Goal: Find specific page/section: Find specific page/section

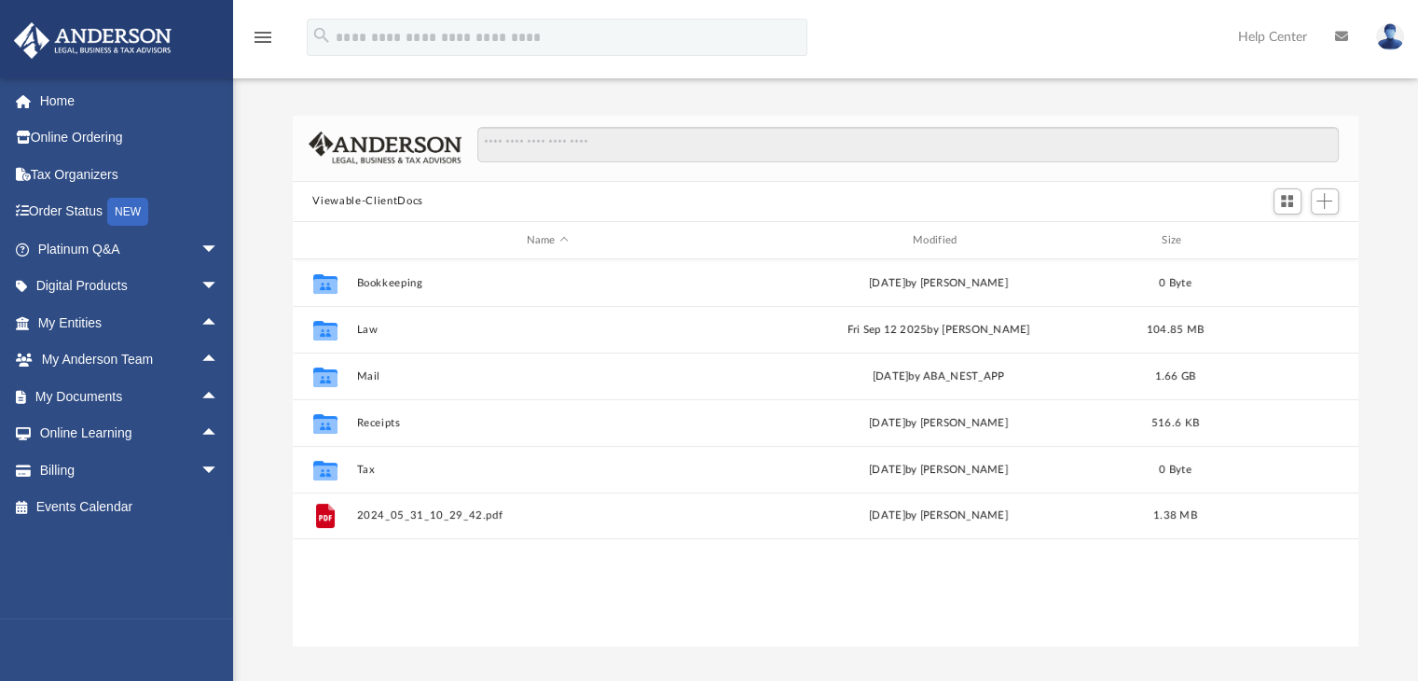
scroll to position [409, 1052]
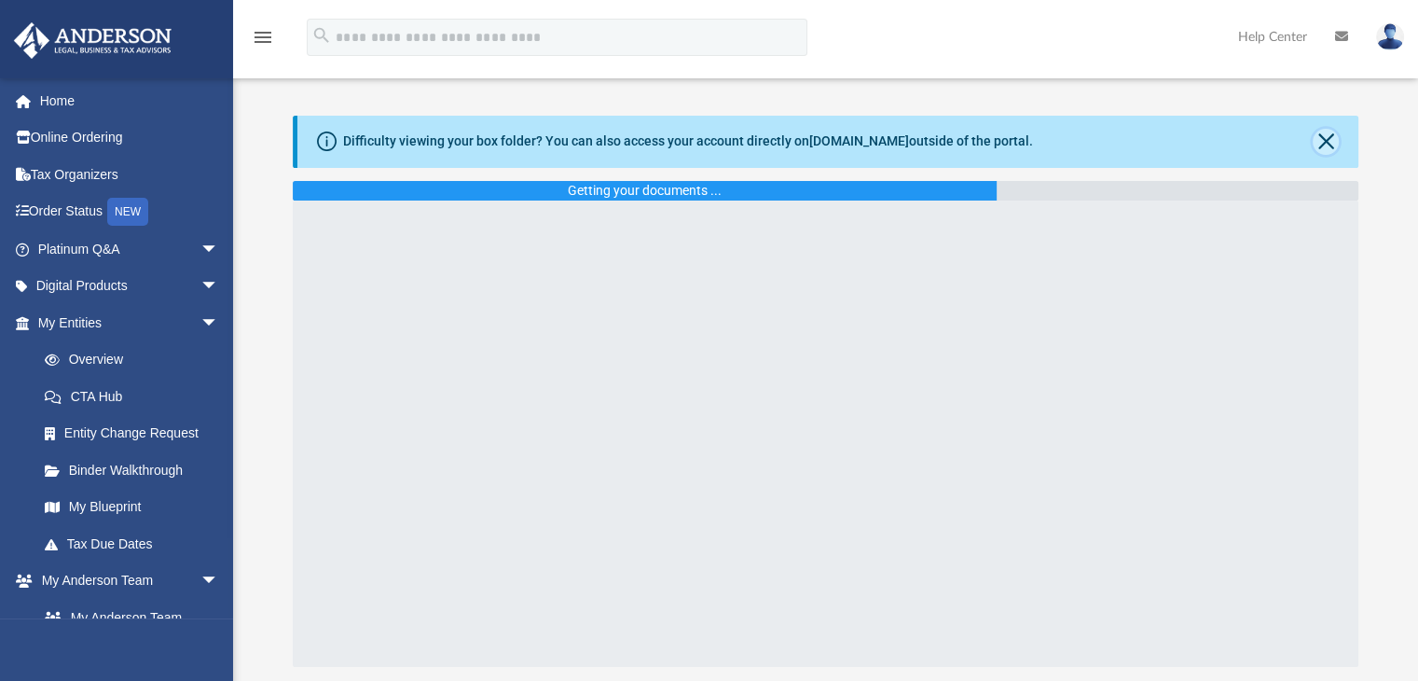
click at [1328, 141] on button "Close" at bounding box center [1326, 142] width 26 height 26
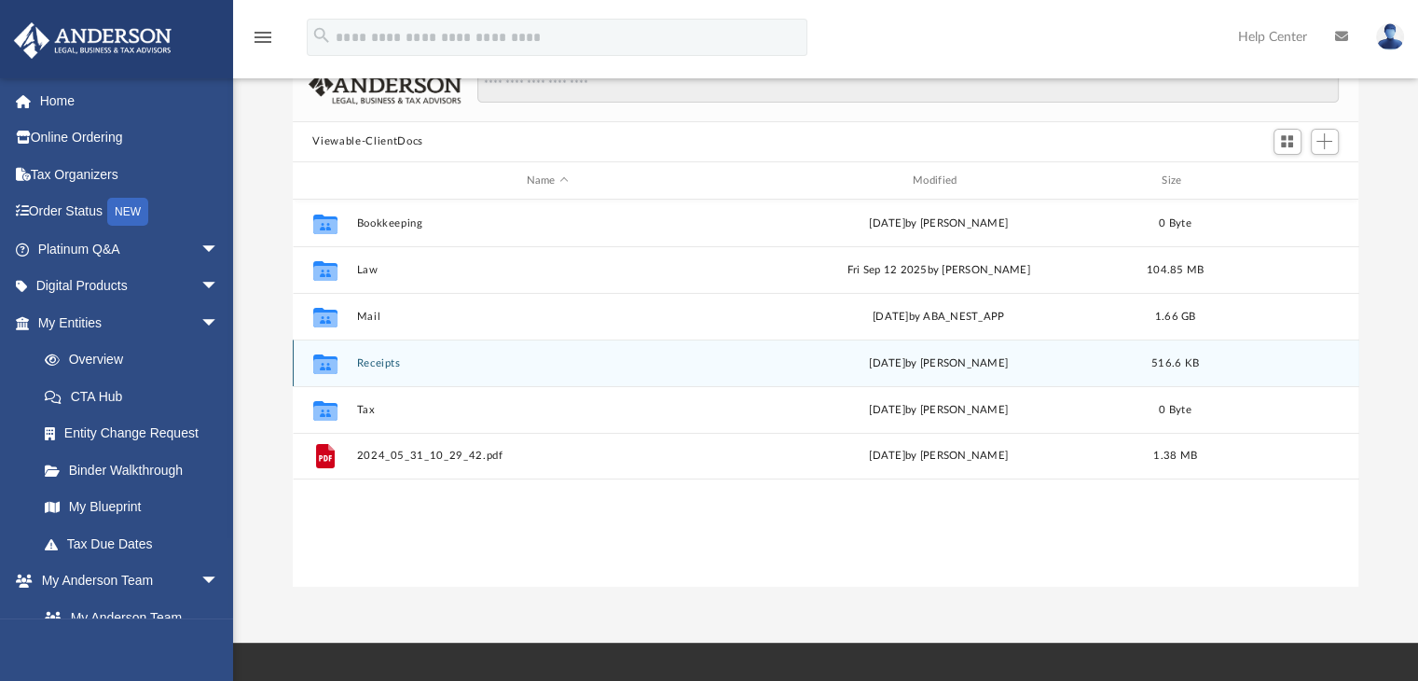
scroll to position [93, 0]
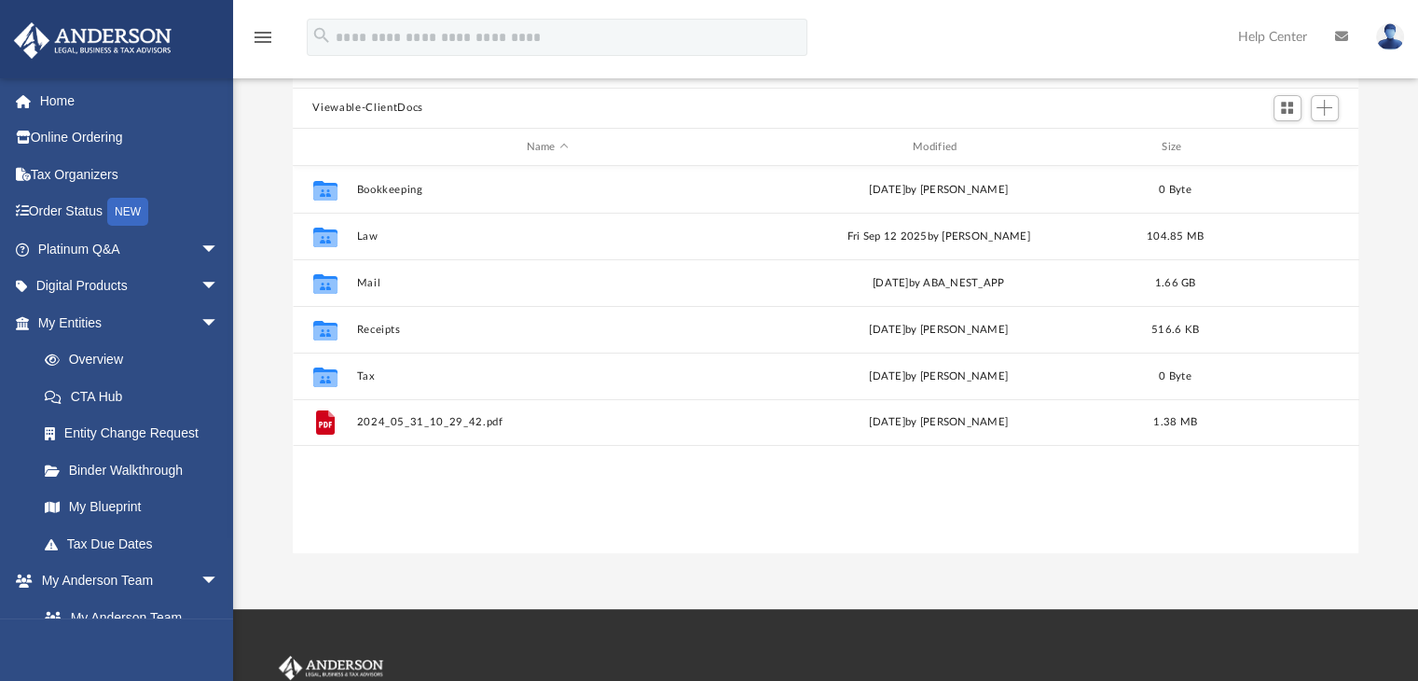
click at [1024, 467] on div "Collaborated Folder Bookkeeping Thu Aug 3 2023 by Ramona Roby 0 Byte Collaborat…" at bounding box center [826, 359] width 1067 height 386
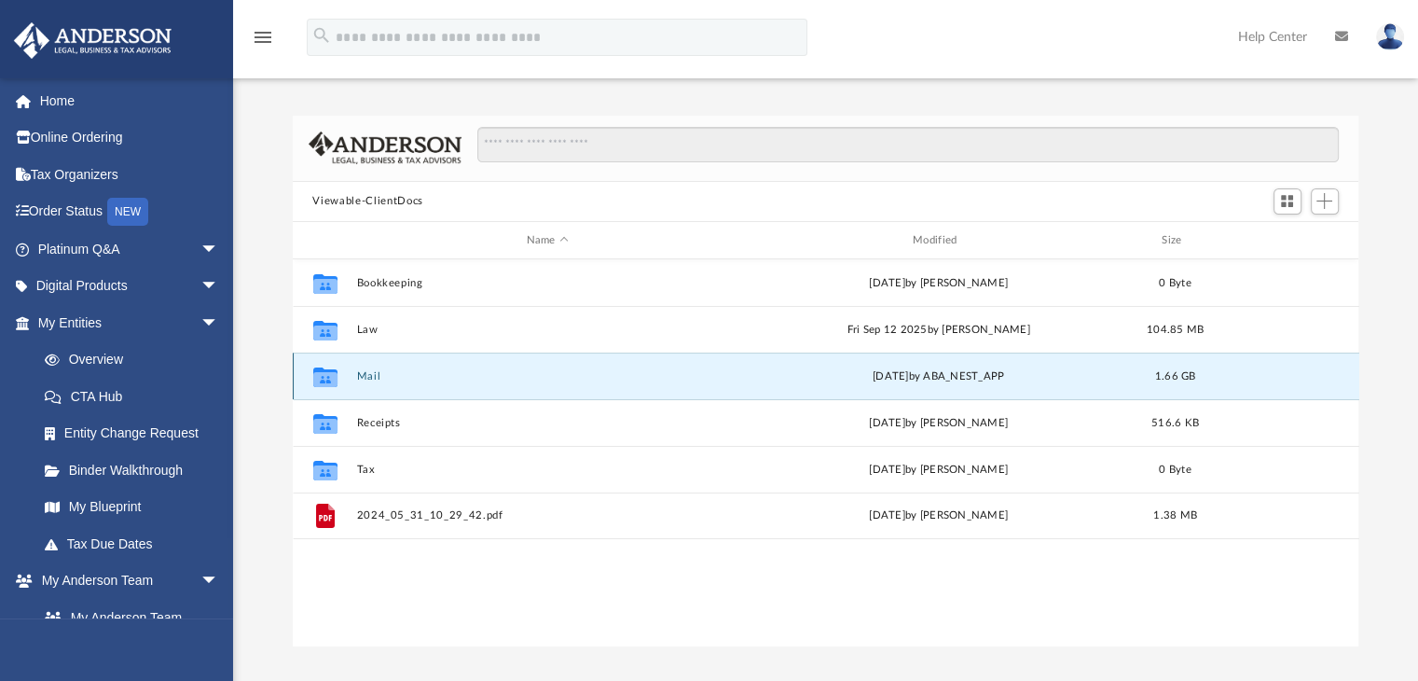
click at [374, 373] on button "Mail" at bounding box center [547, 376] width 382 height 12
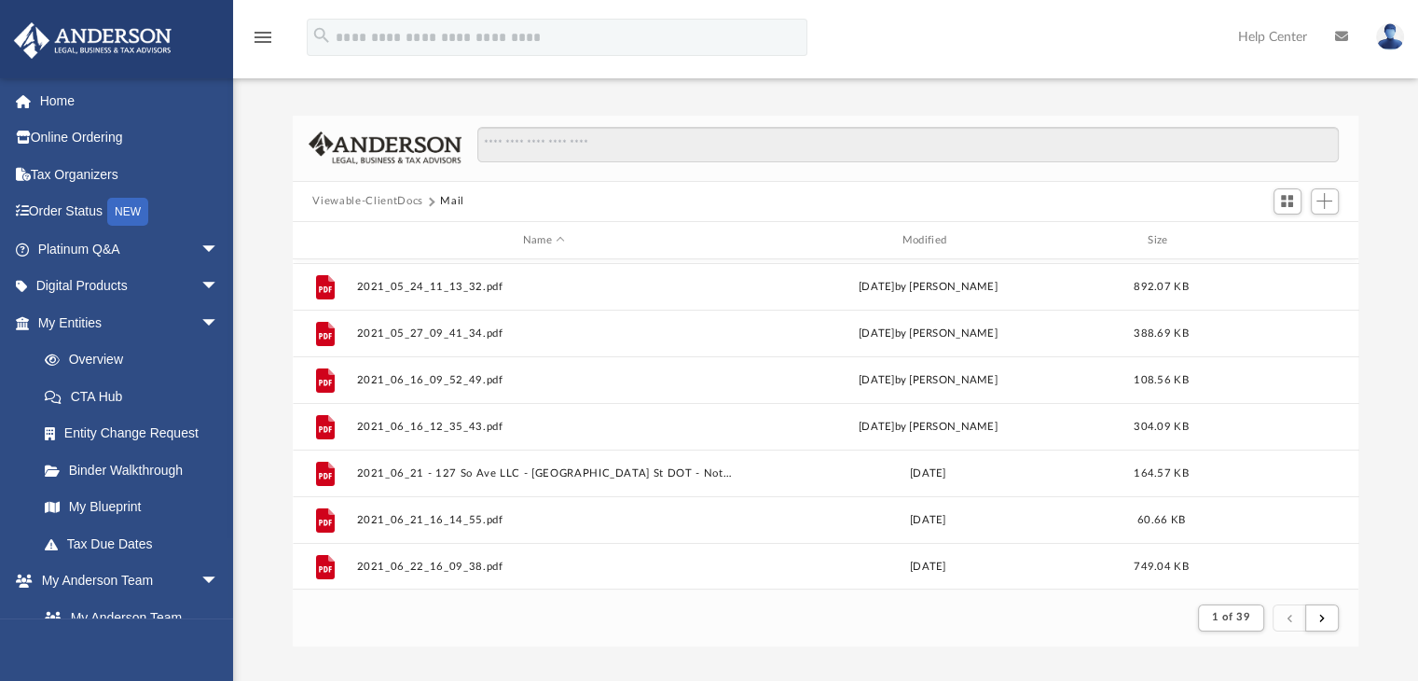
scroll to position [186, 0]
click at [912, 241] on div "Modified" at bounding box center [927, 240] width 376 height 17
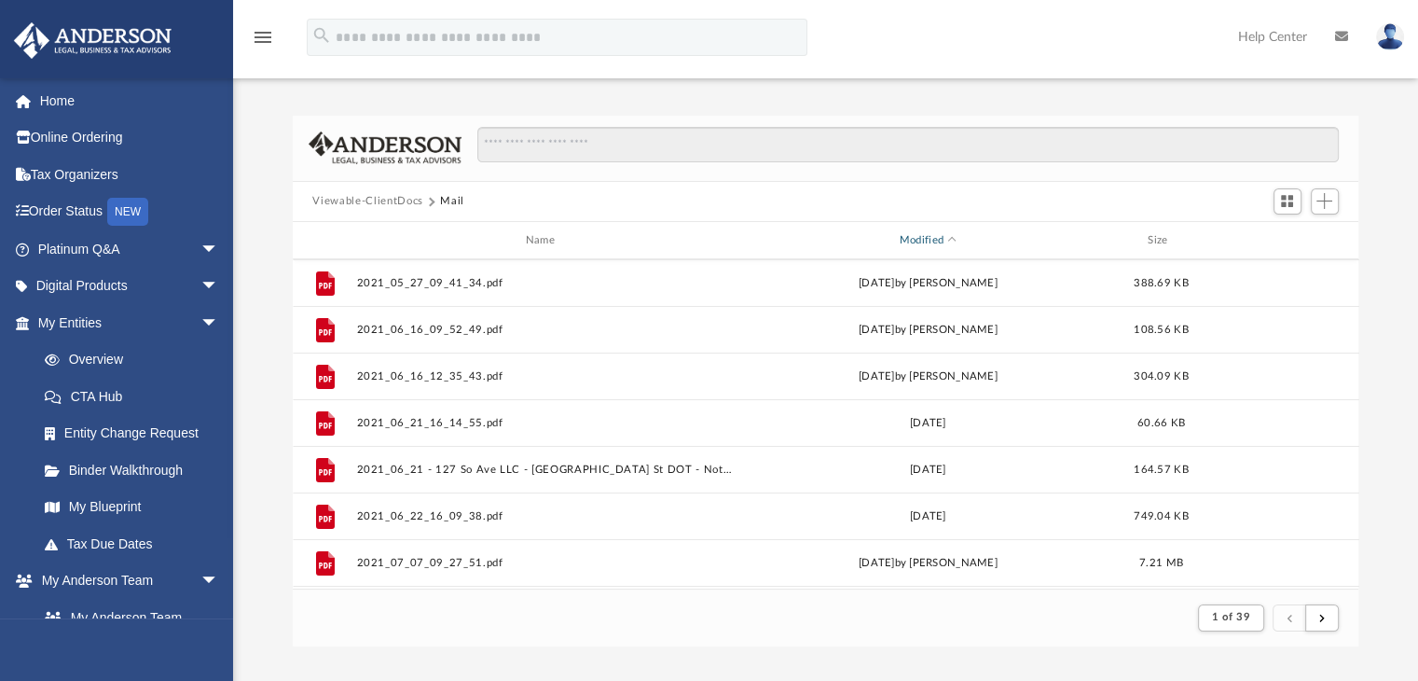
click at [948, 244] on div "Modified" at bounding box center [927, 240] width 376 height 17
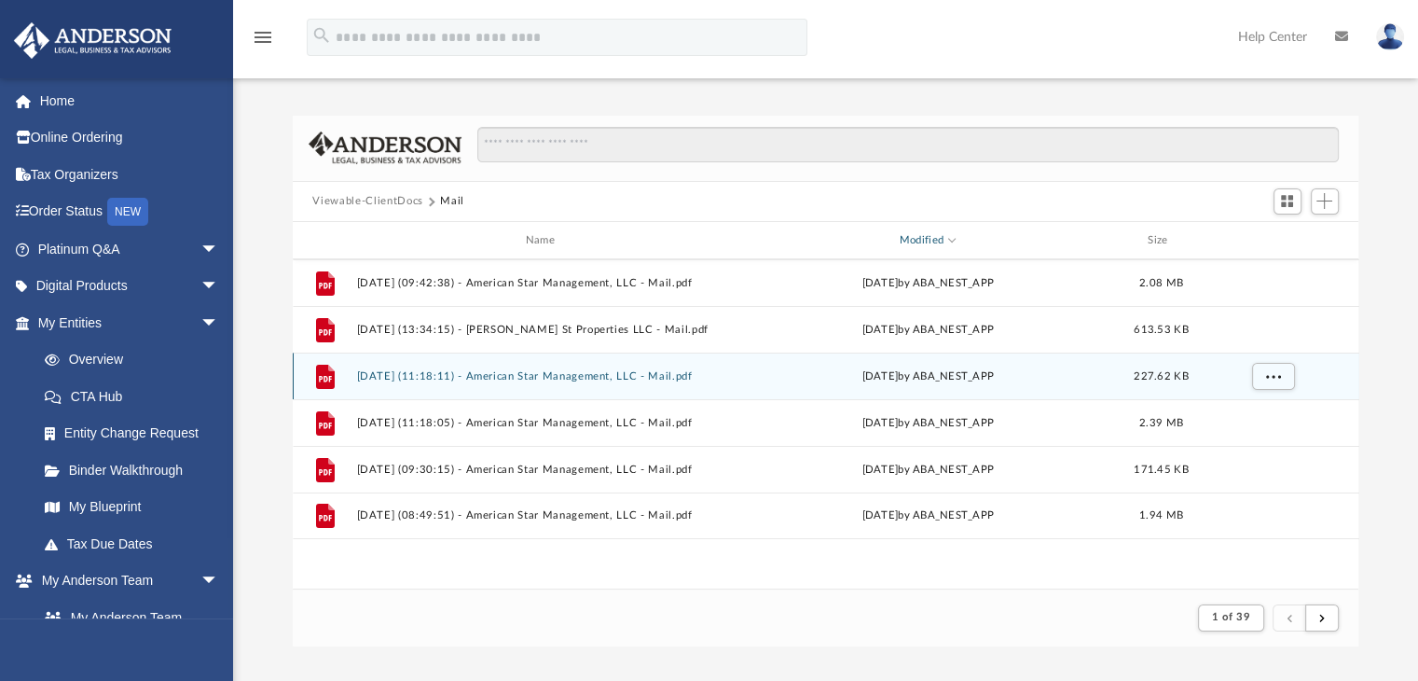
scroll to position [0, 0]
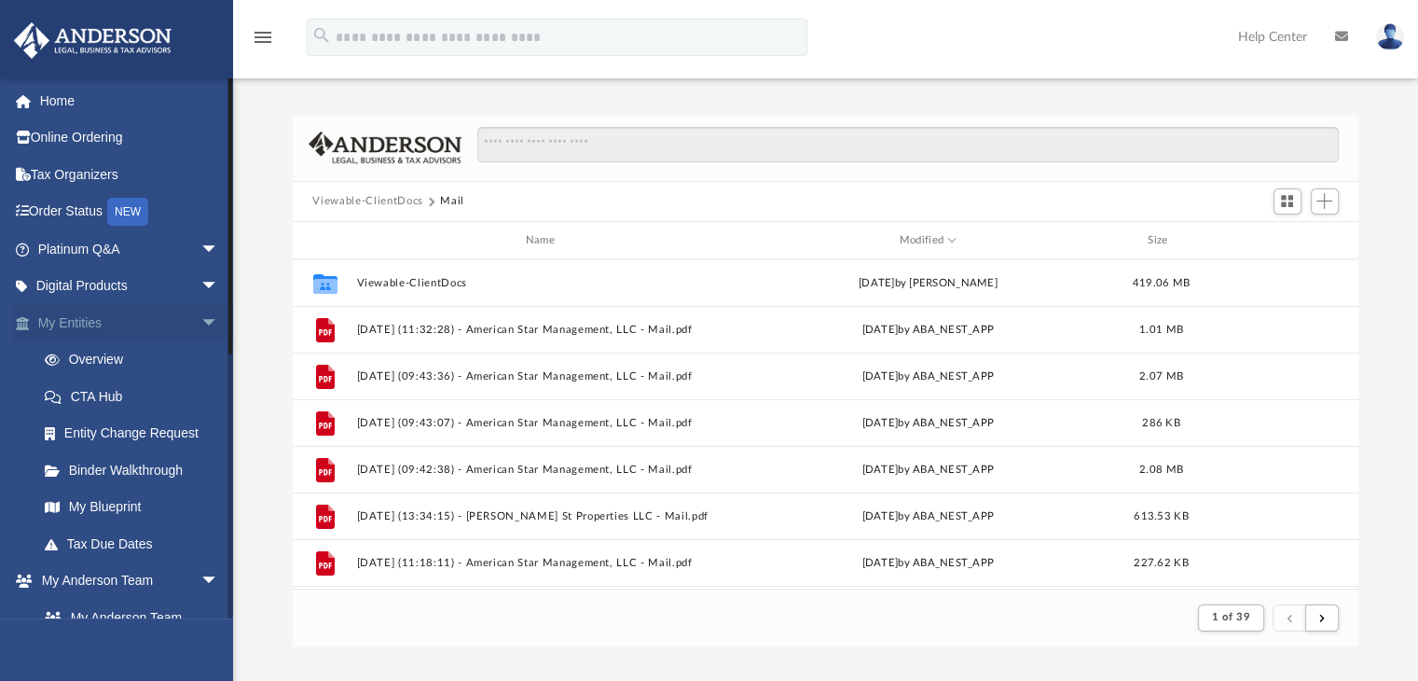
click at [200, 321] on span "arrow_drop_down" at bounding box center [218, 323] width 37 height 38
